Goal: Task Accomplishment & Management: Manage account settings

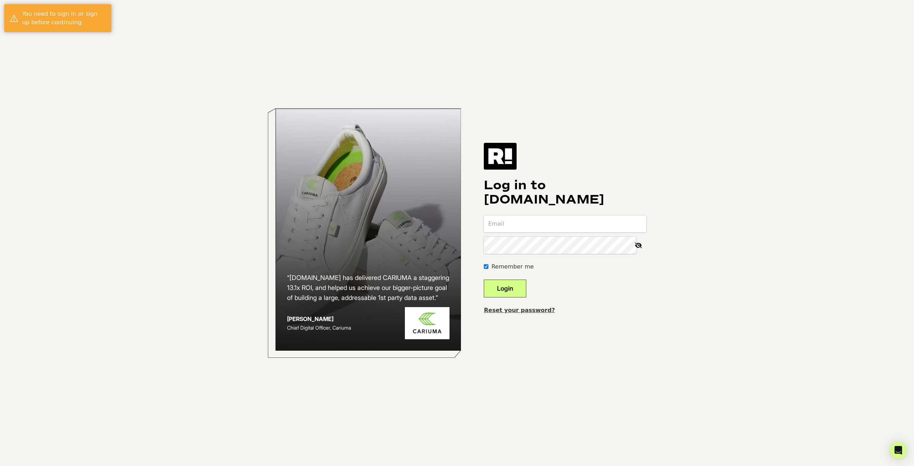
type input "devin@montce.com"
drag, startPoint x: 517, startPoint y: 288, endPoint x: 465, endPoint y: 236, distance: 73.2
click at [516, 288] on button "Login" at bounding box center [505, 289] width 43 height 18
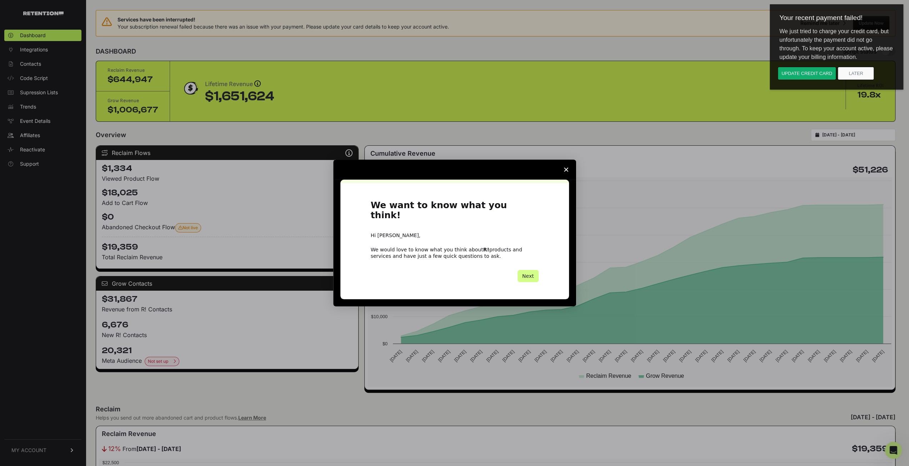
click at [565, 172] on polygon "Close survey" at bounding box center [566, 170] width 4 height 4
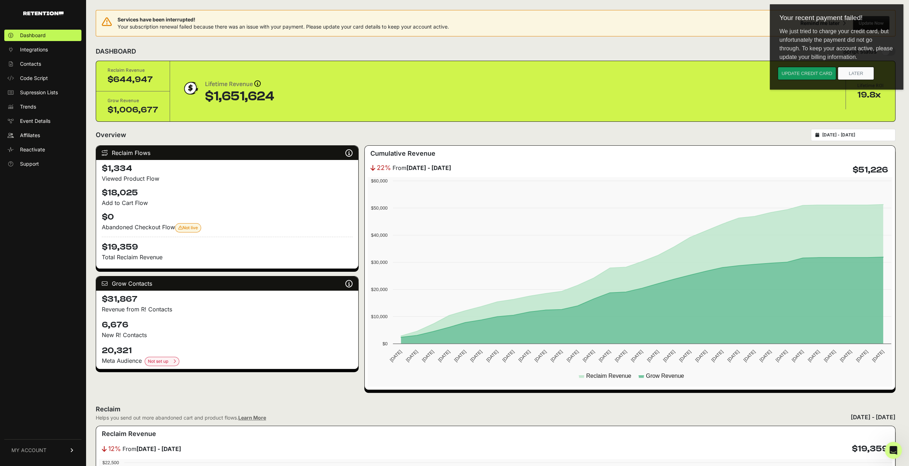
click at [804, 76] on button "Update credit card" at bounding box center [807, 73] width 59 height 13
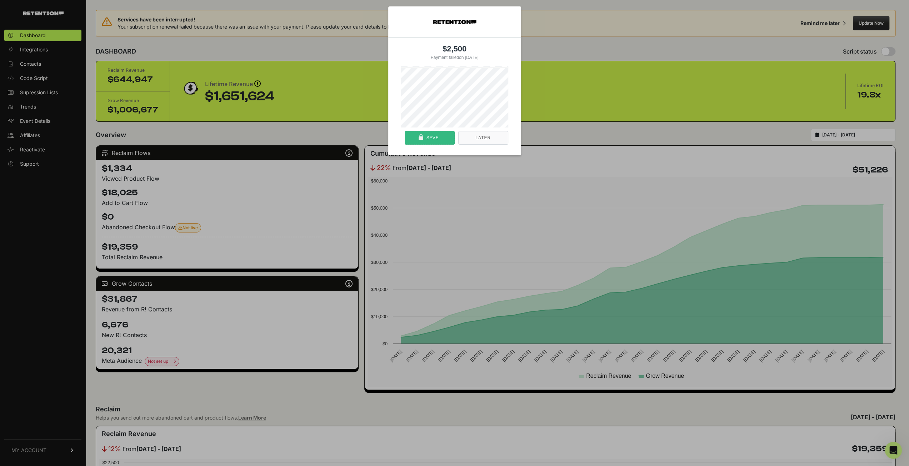
click at [442, 135] on div "Save" at bounding box center [429, 137] width 45 height 13
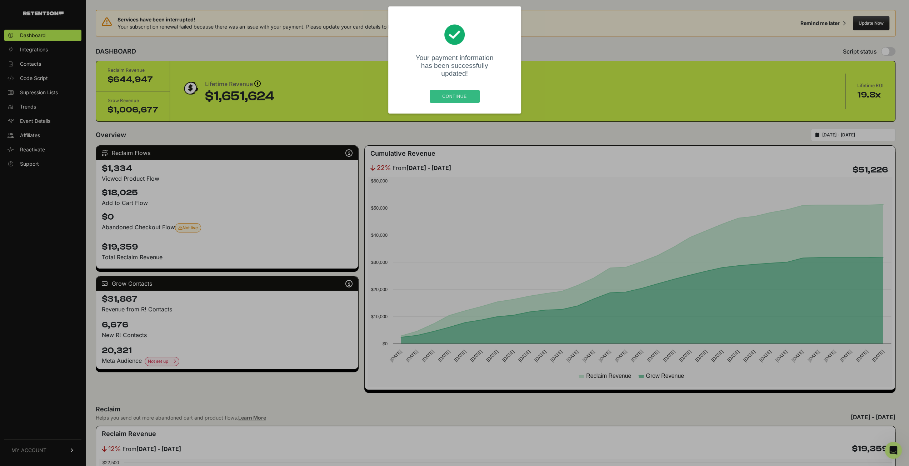
click at [454, 100] on div "Continue" at bounding box center [455, 96] width 46 height 13
